Goal: Information Seeking & Learning: Learn about a topic

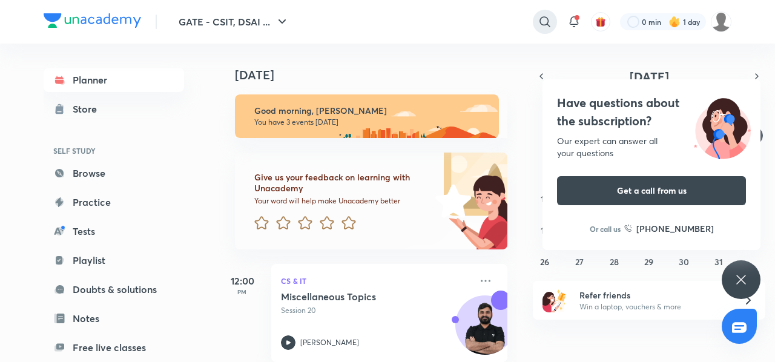
click at [538, 16] on icon at bounding box center [545, 22] width 15 height 15
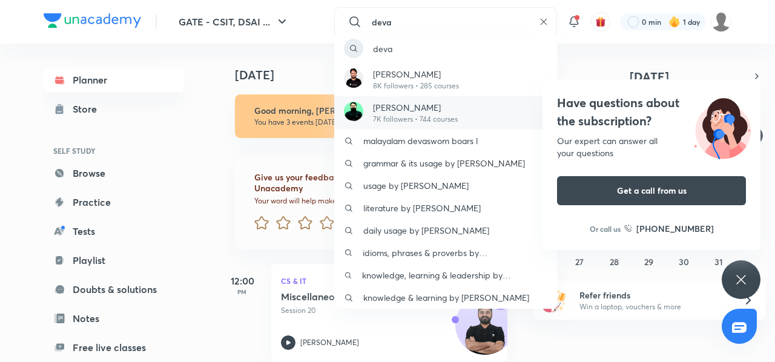
type input "deva"
click at [450, 106] on p "[PERSON_NAME]" at bounding box center [415, 107] width 85 height 13
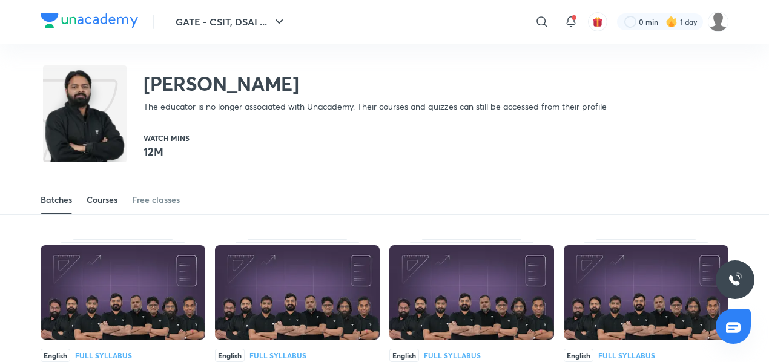
click at [93, 200] on div "Courses" at bounding box center [102, 200] width 31 height 12
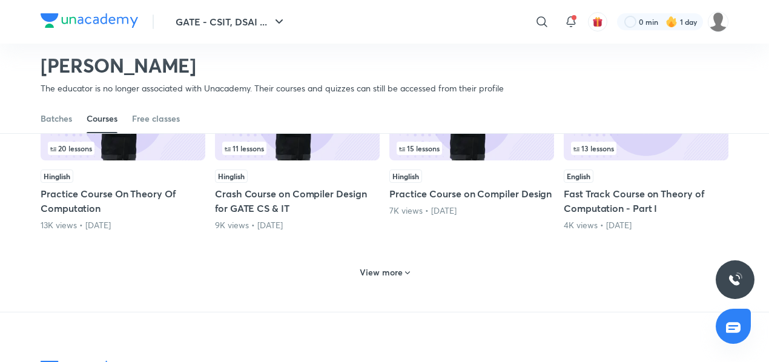
scroll to position [577, 0]
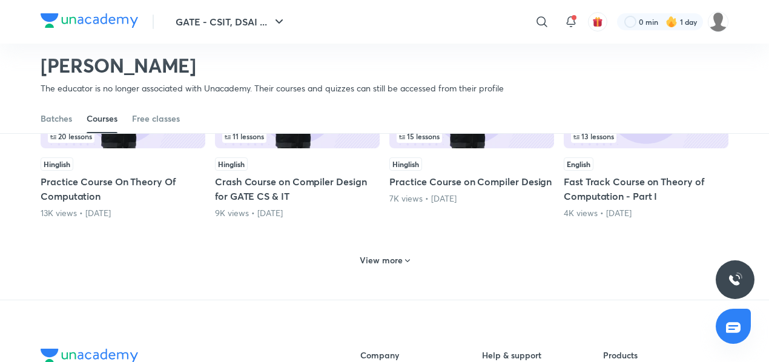
click at [396, 256] on h6 "View more" at bounding box center [381, 260] width 43 height 12
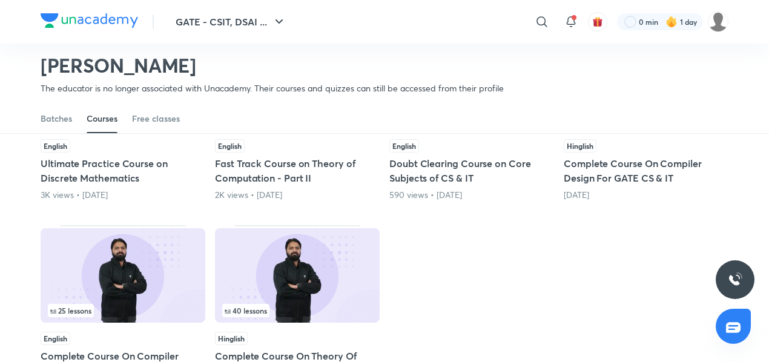
scroll to position [724, 0]
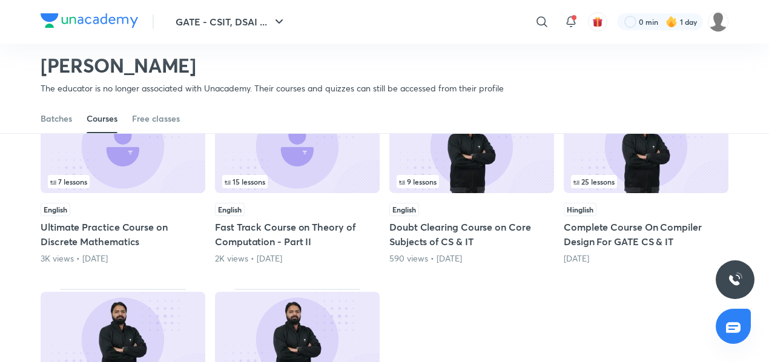
click at [572, 236] on h5 "Complete Course On Compiler Design For GATE CS & IT" at bounding box center [646, 234] width 165 height 29
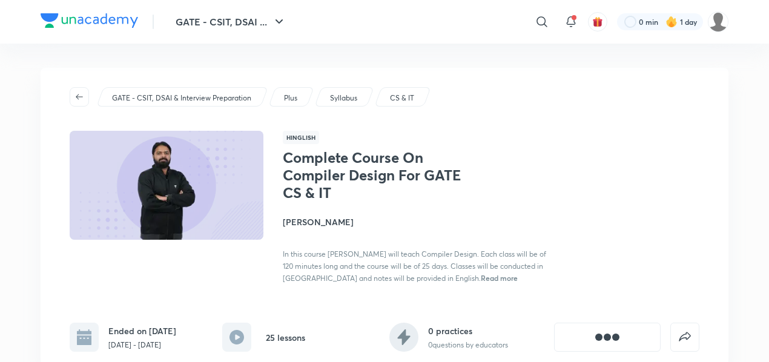
click at [572, 236] on div "Complete Course On Compiler Design For GATE CS & IT Mallesham Devasane In this …" at bounding box center [491, 216] width 417 height 135
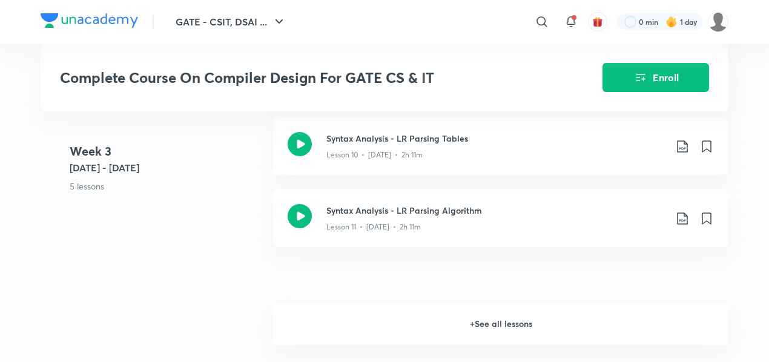
scroll to position [1260, 0]
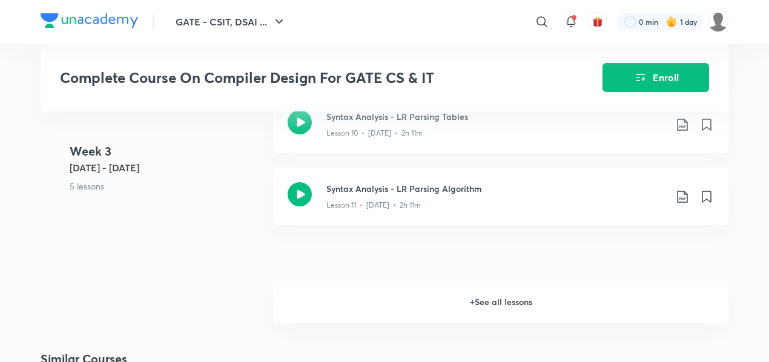
click at [481, 303] on h6 "+ See all lessons" at bounding box center [500, 302] width 455 height 42
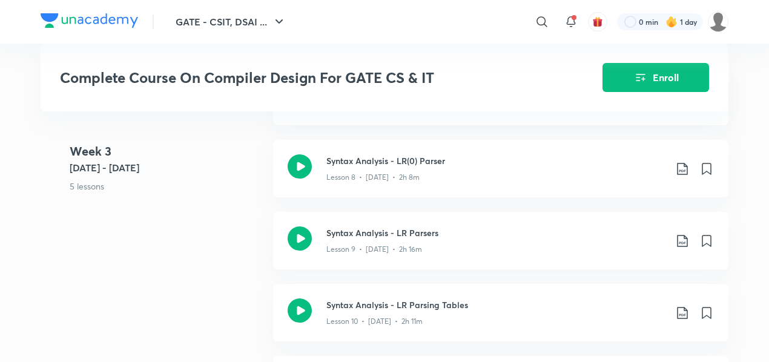
scroll to position [1071, 0]
click at [390, 297] on div "Syntax Analysis - LR Parsing Tables Lesson 10 • Jun 27 • 2h 11m" at bounding box center [500, 314] width 455 height 58
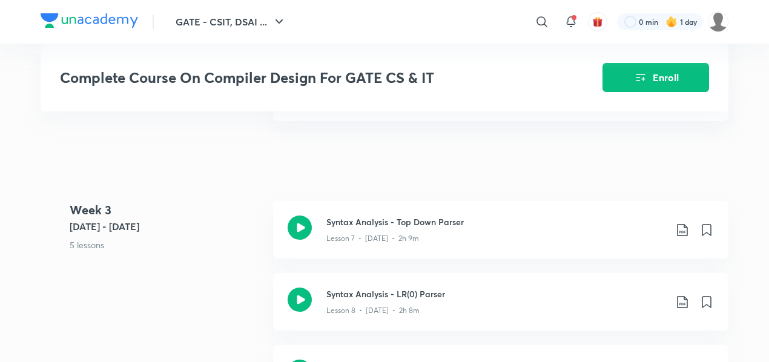
scroll to position [939, 0]
click at [414, 296] on h3 "Syntax Analysis - LR(0) Parser" at bounding box center [495, 293] width 339 height 13
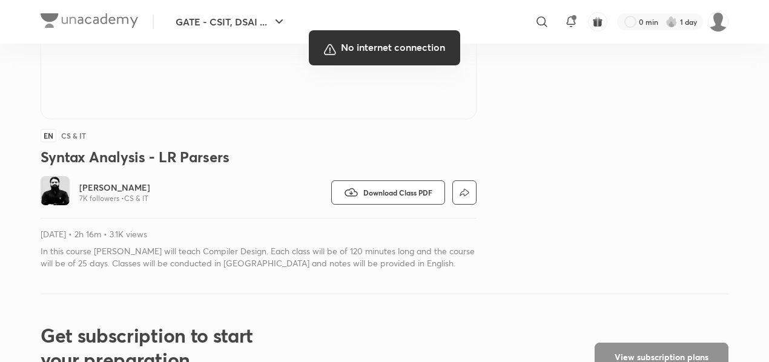
scroll to position [278, 0]
